Goal: Navigation & Orientation: Find specific page/section

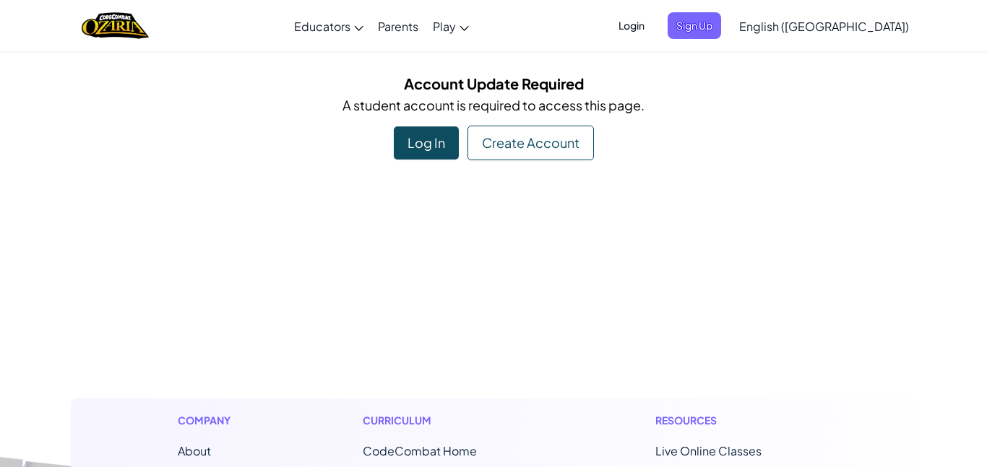
click at [425, 158] on div "Log In" at bounding box center [426, 142] width 65 height 33
